Goal: Task Accomplishment & Management: Use online tool/utility

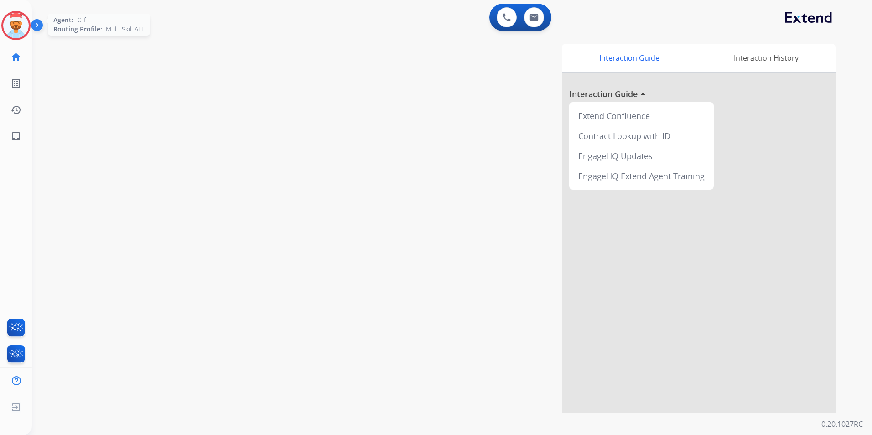
click at [20, 29] on img at bounding box center [16, 26] width 26 height 26
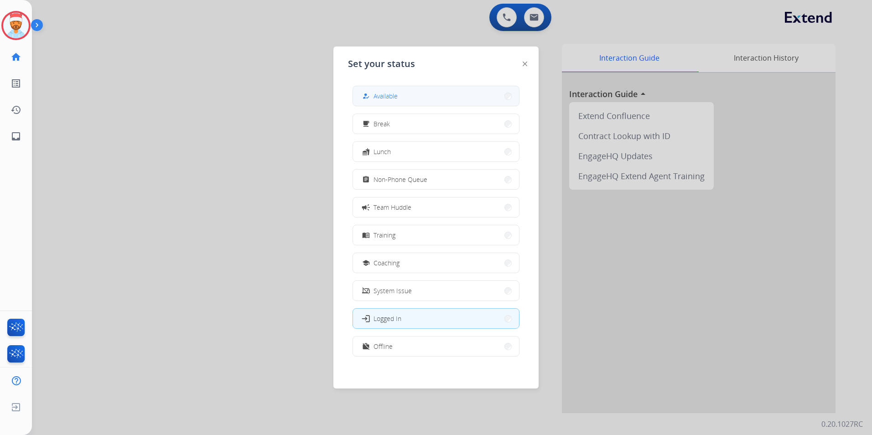
click at [383, 101] on button "how_to_reg Available" at bounding box center [436, 96] width 166 height 20
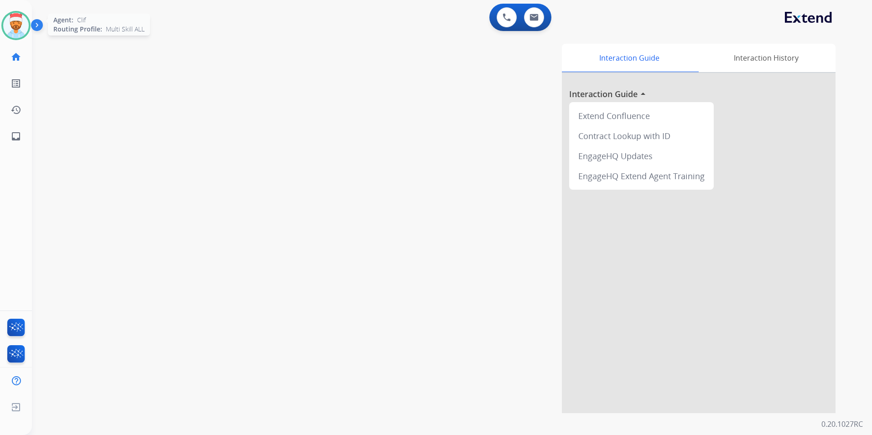
click at [11, 18] on img at bounding box center [16, 26] width 26 height 26
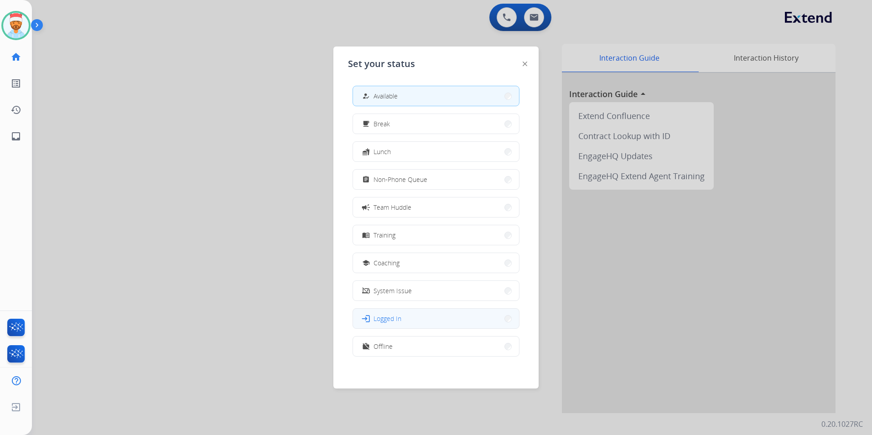
scroll to position [3, 0]
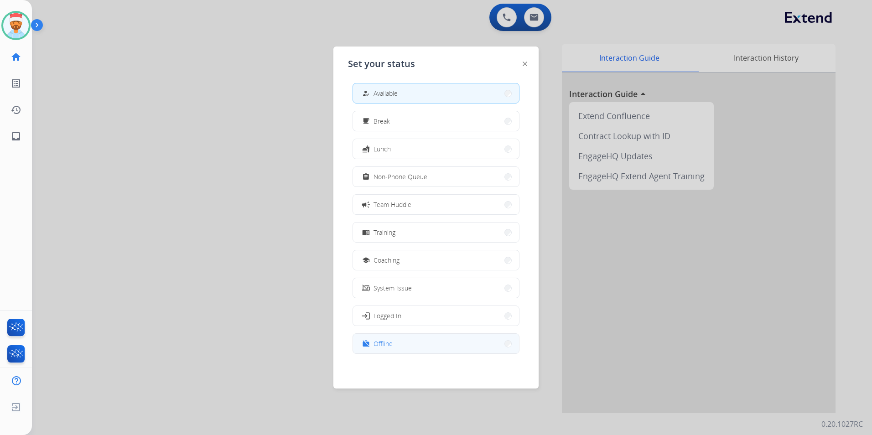
click at [416, 343] on button "work_off Offline" at bounding box center [436, 344] width 166 height 20
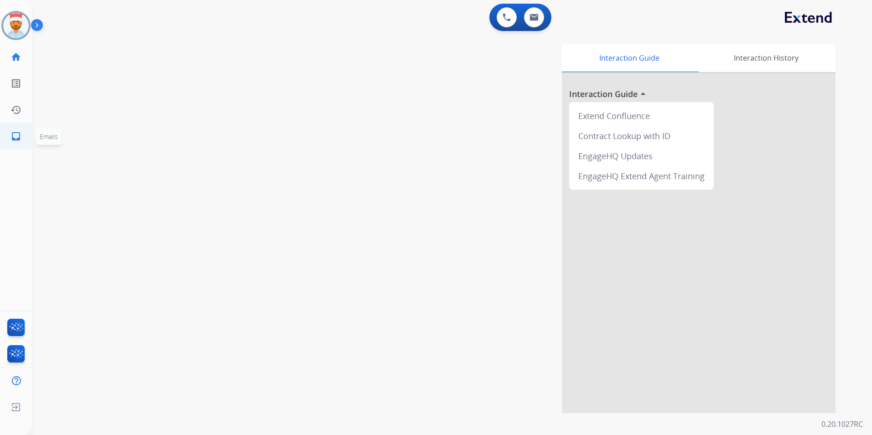
click at [17, 129] on link "inbox Emails" at bounding box center [16, 137] width 26 height 26
select select "**********"
